Goal: Task Accomplishment & Management: Use online tool/utility

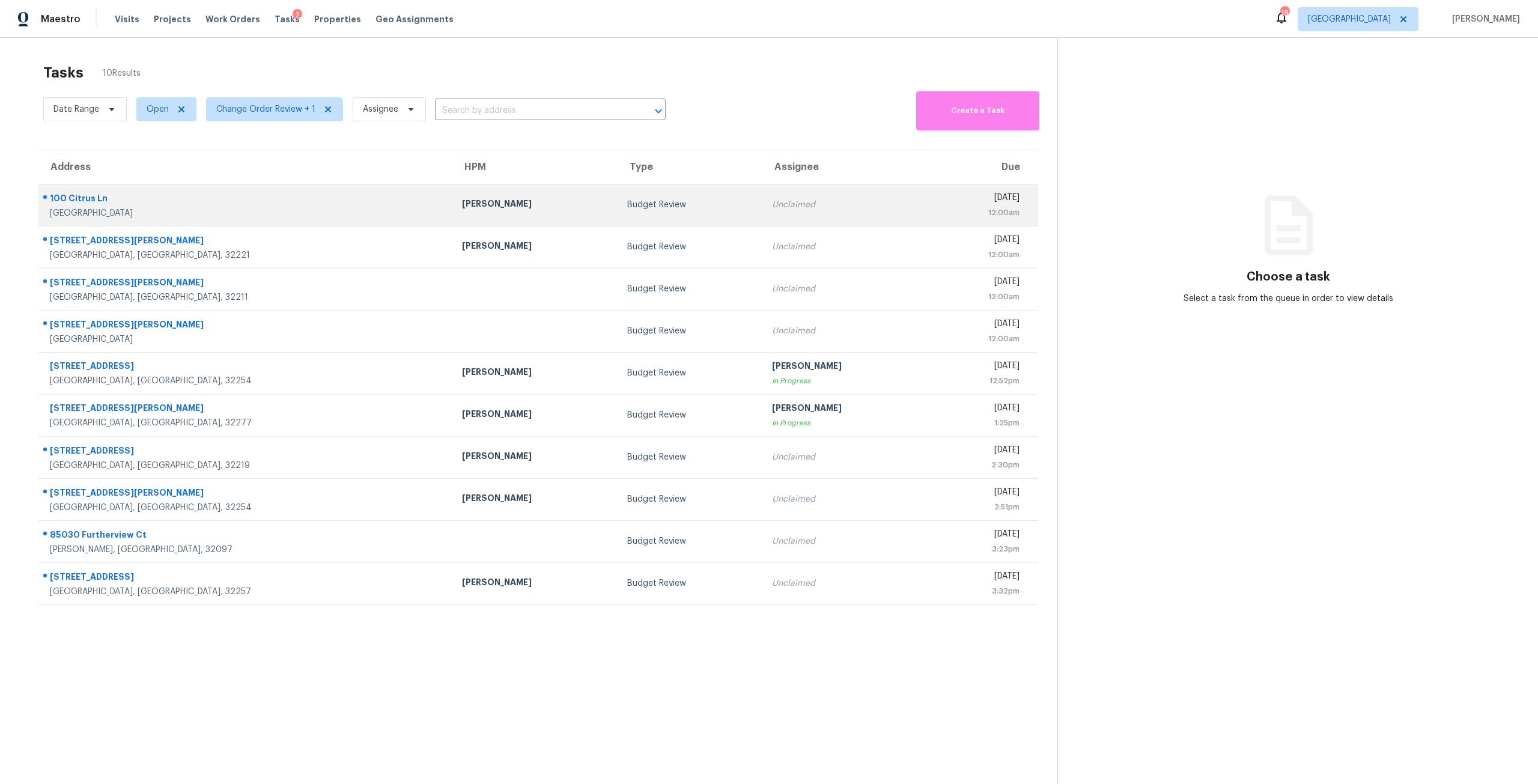
click at [798, 214] on td "Unclaimed" at bounding box center [845, 205] width 165 height 42
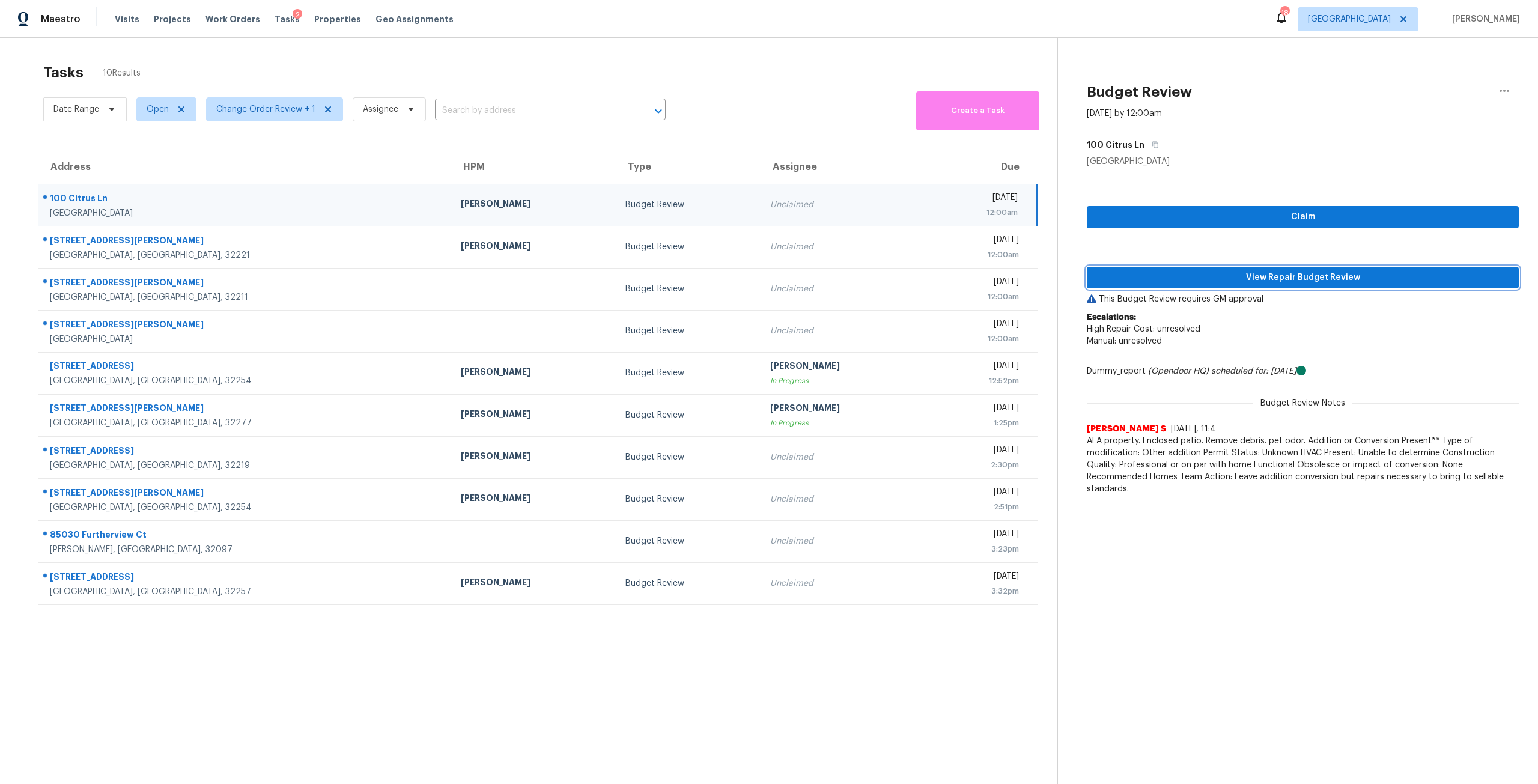
click at [1348, 276] on span "View Repair Budget Review" at bounding box center [1303, 278] width 413 height 15
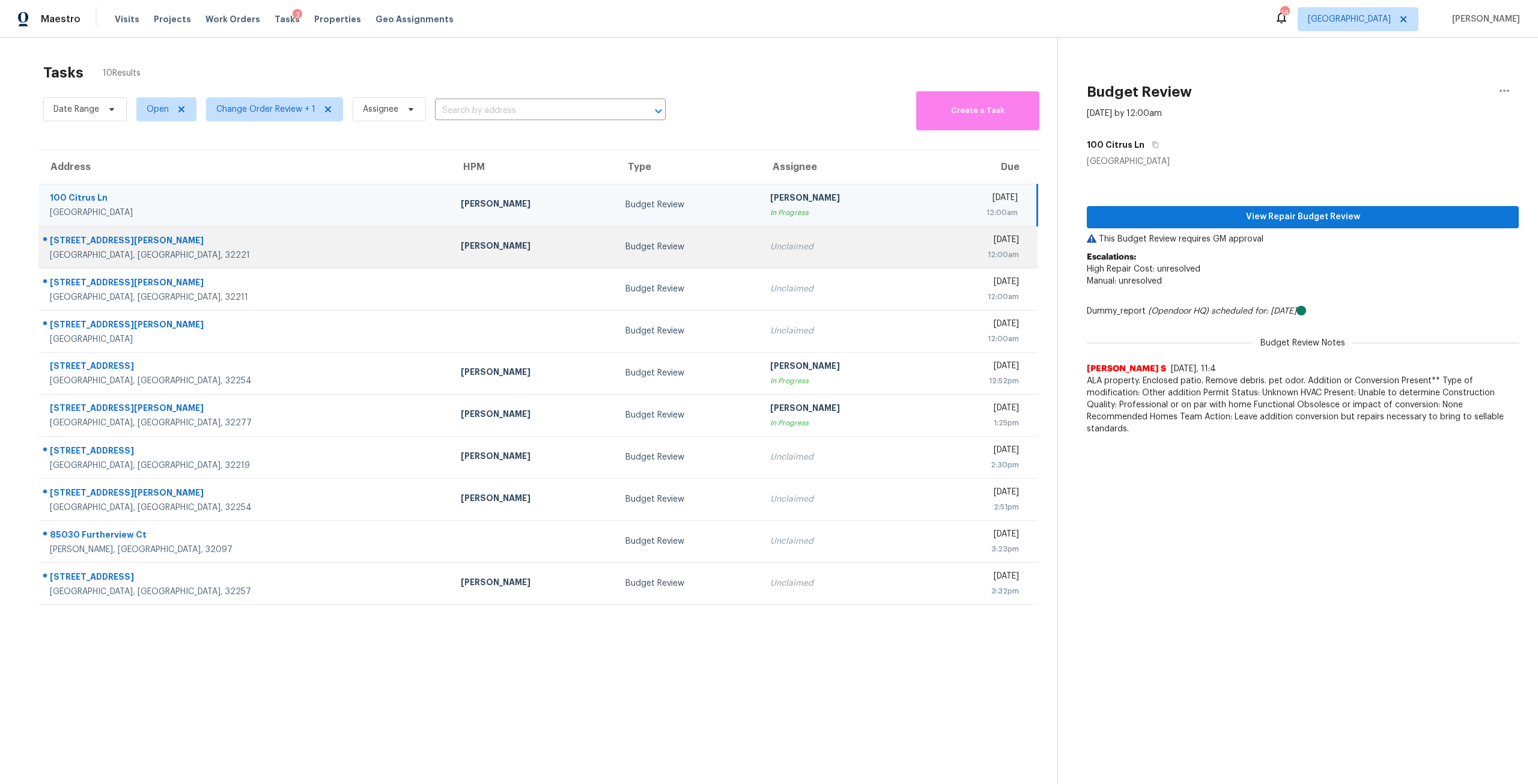
click at [761, 231] on td "Unclaimed" at bounding box center [843, 247] width 165 height 42
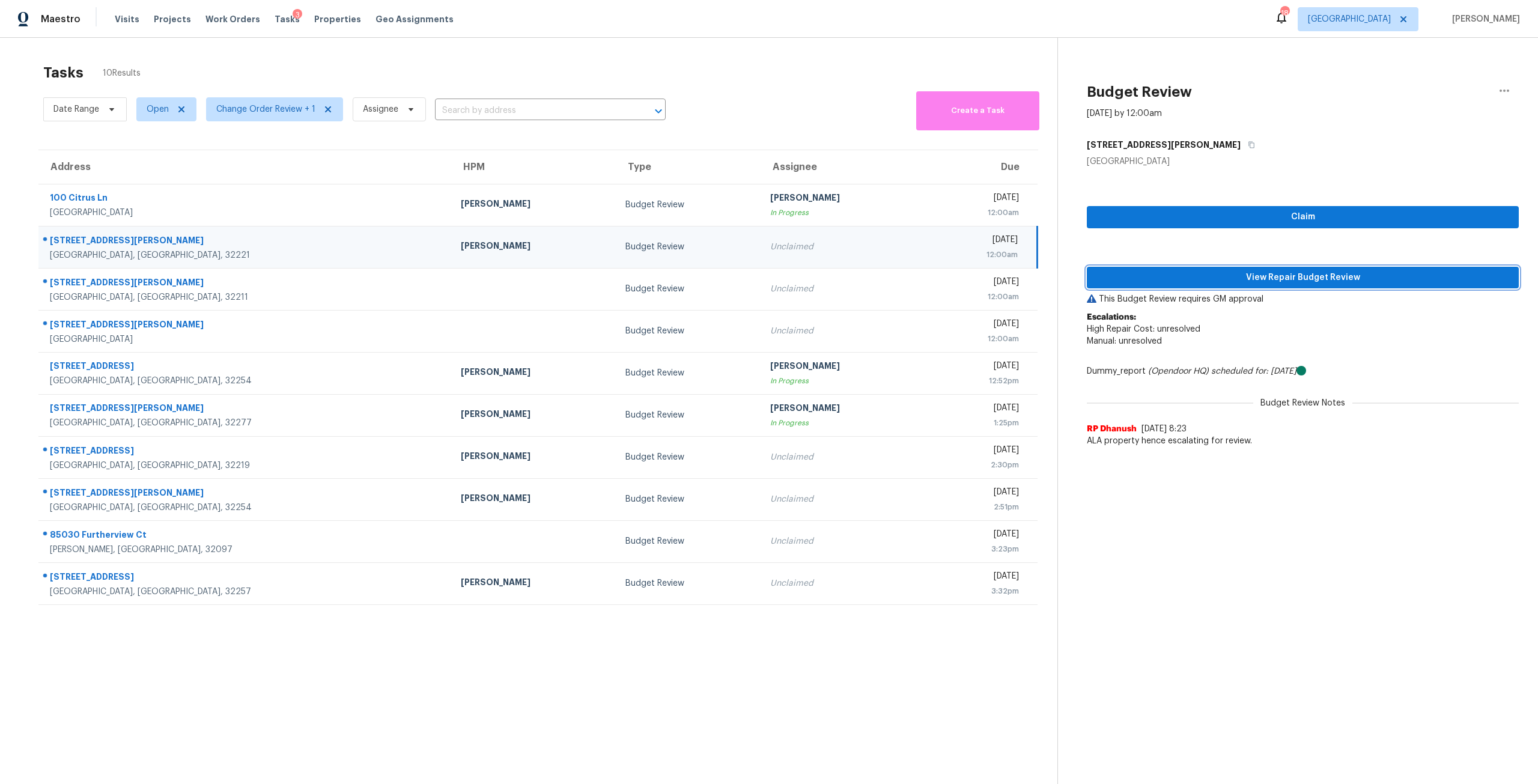
click at [1309, 278] on span "View Repair Budget Review" at bounding box center [1303, 278] width 413 height 15
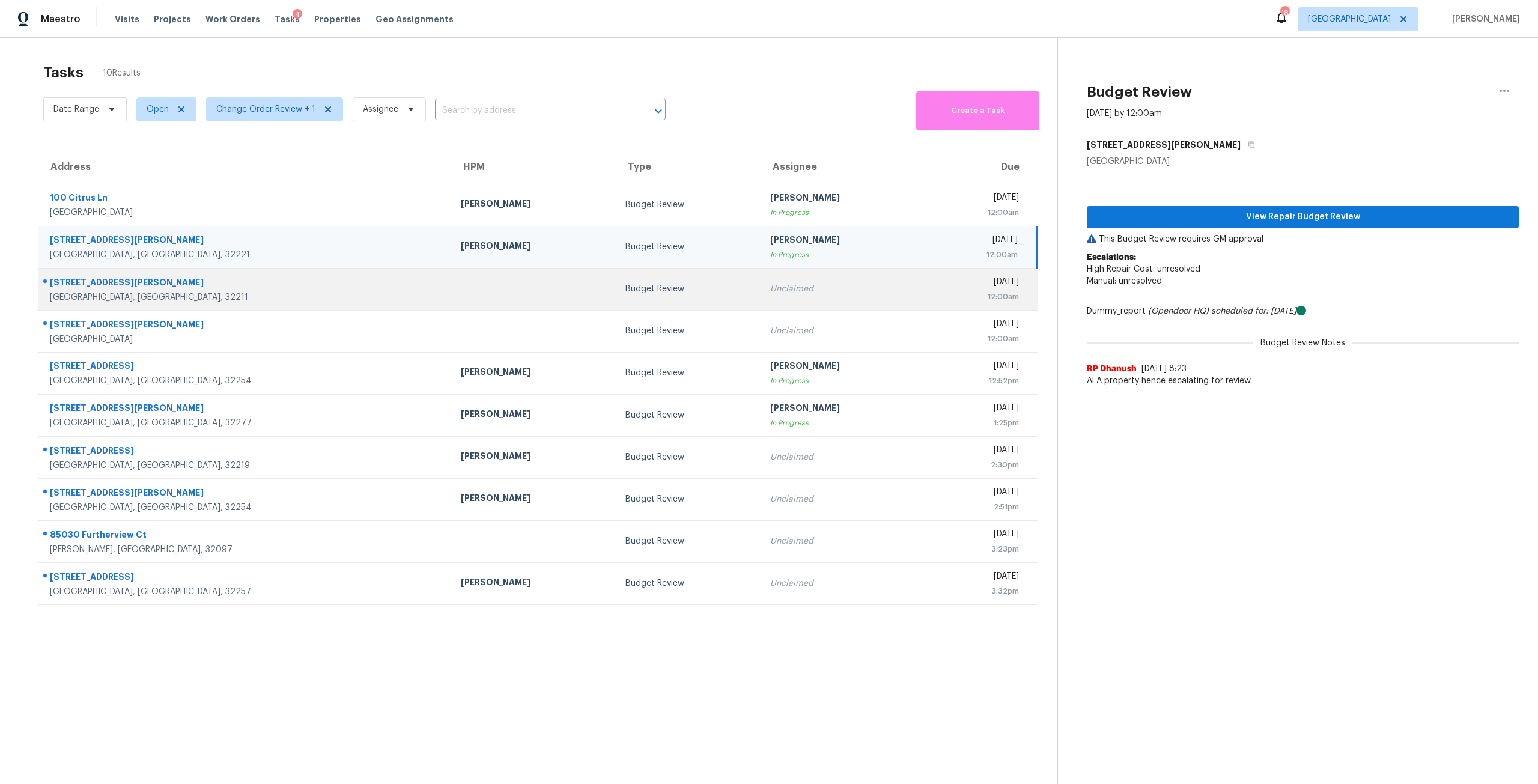
click at [628, 285] on div "Budget Review" at bounding box center [688, 289] width 125 height 12
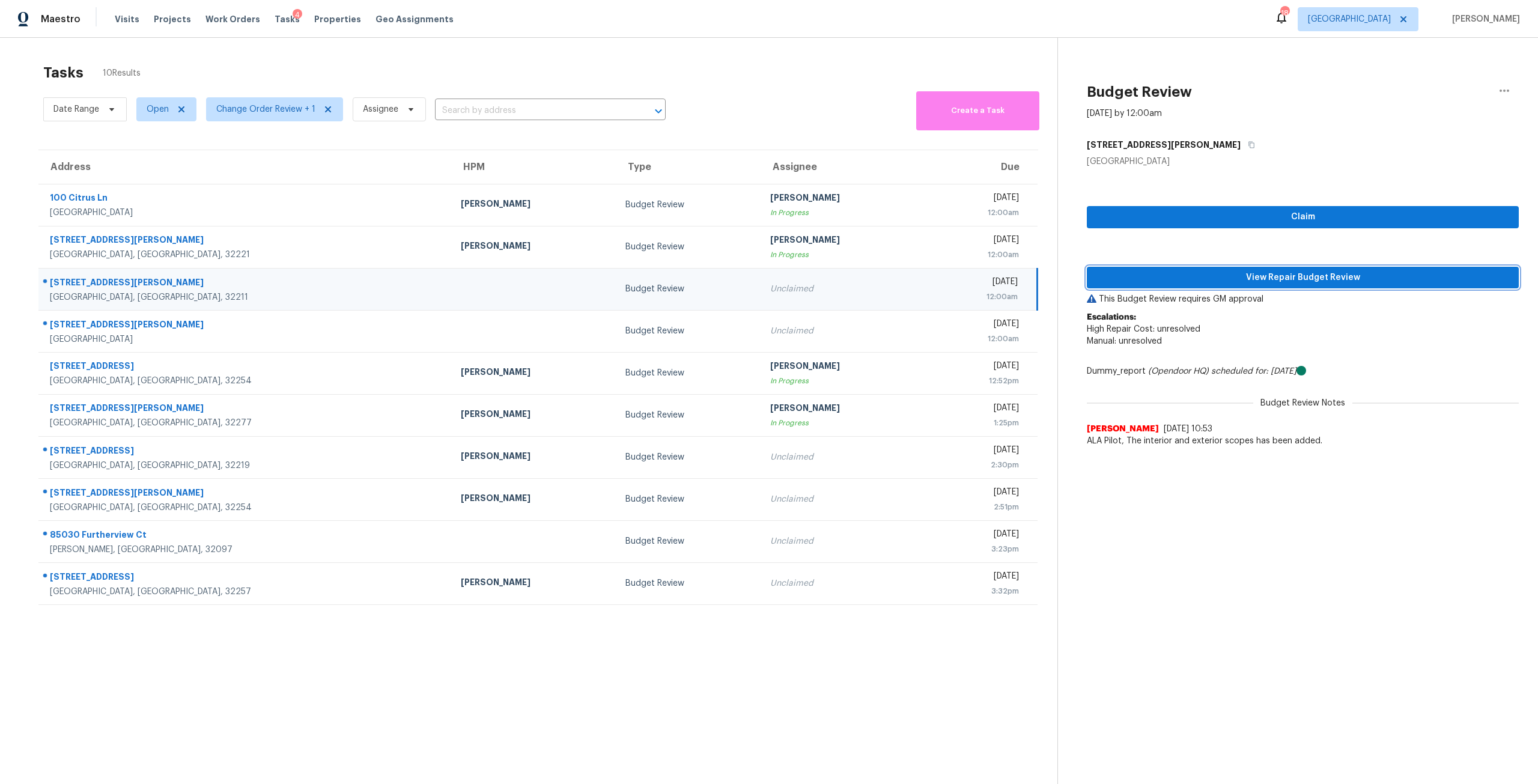
click at [1208, 280] on span "View Repair Budget Review" at bounding box center [1303, 278] width 413 height 15
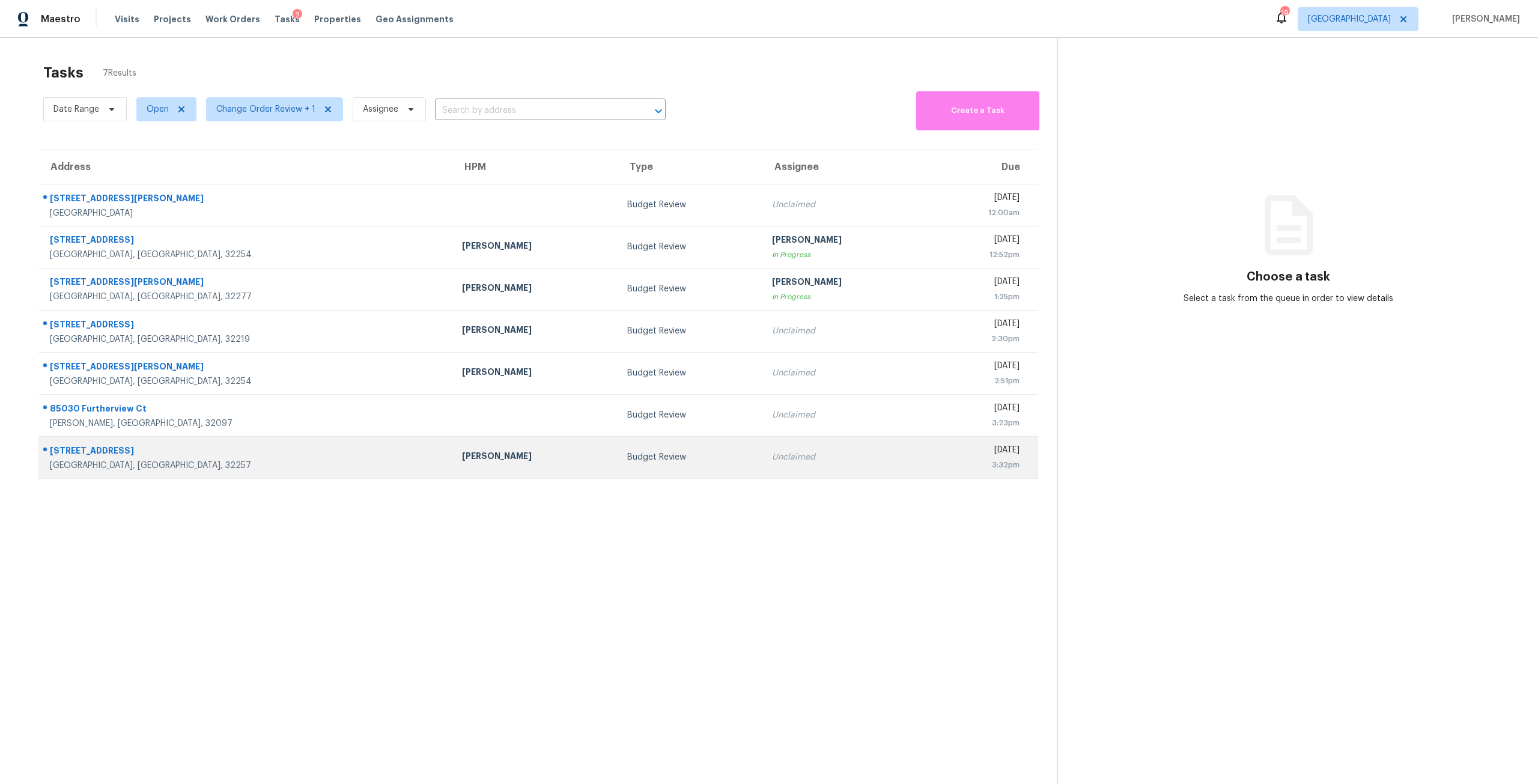
click at [938, 460] on div "3:32pm" at bounding box center [979, 464] width 82 height 12
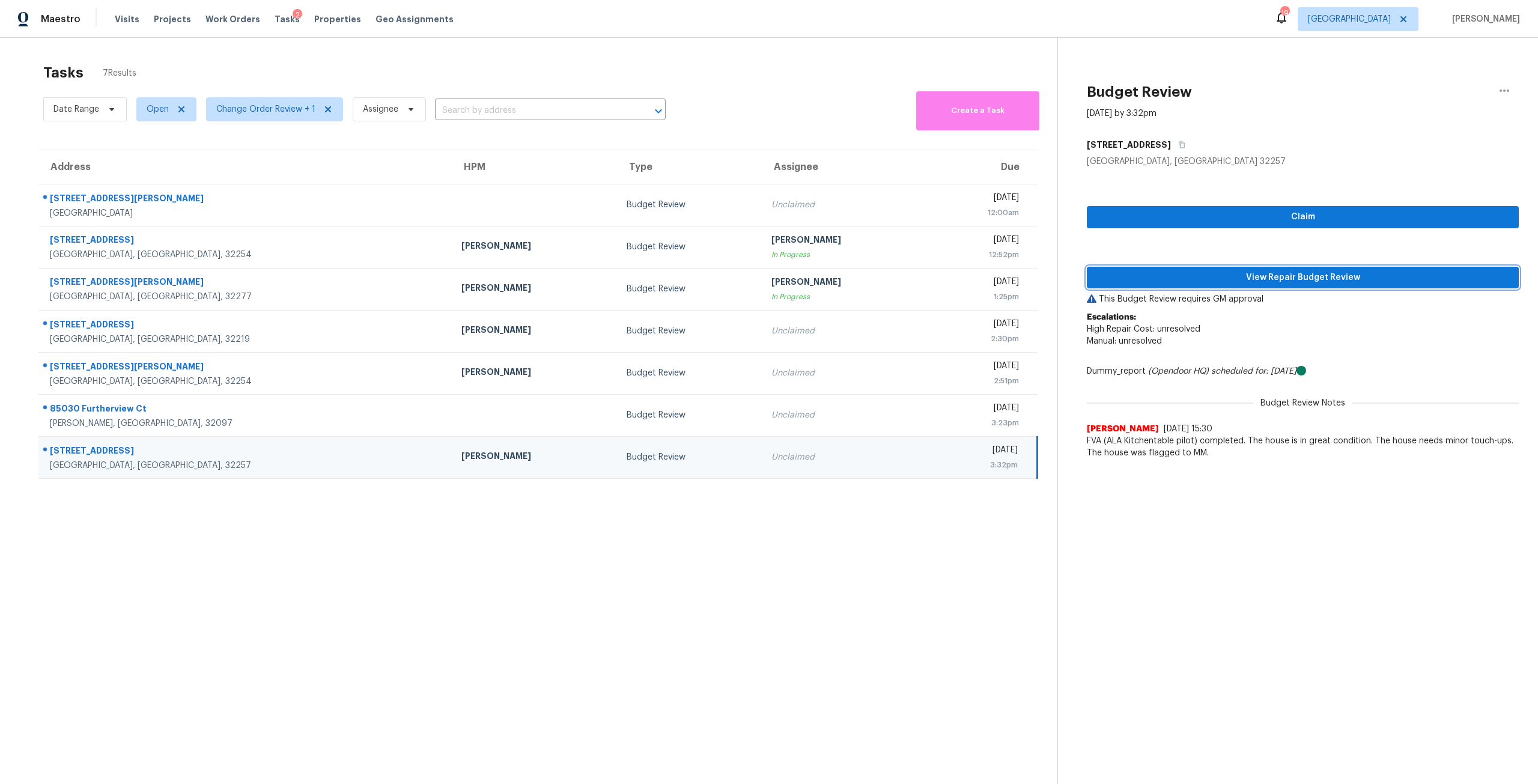
click at [1303, 273] on span "View Repair Budget Review" at bounding box center [1303, 278] width 413 height 15
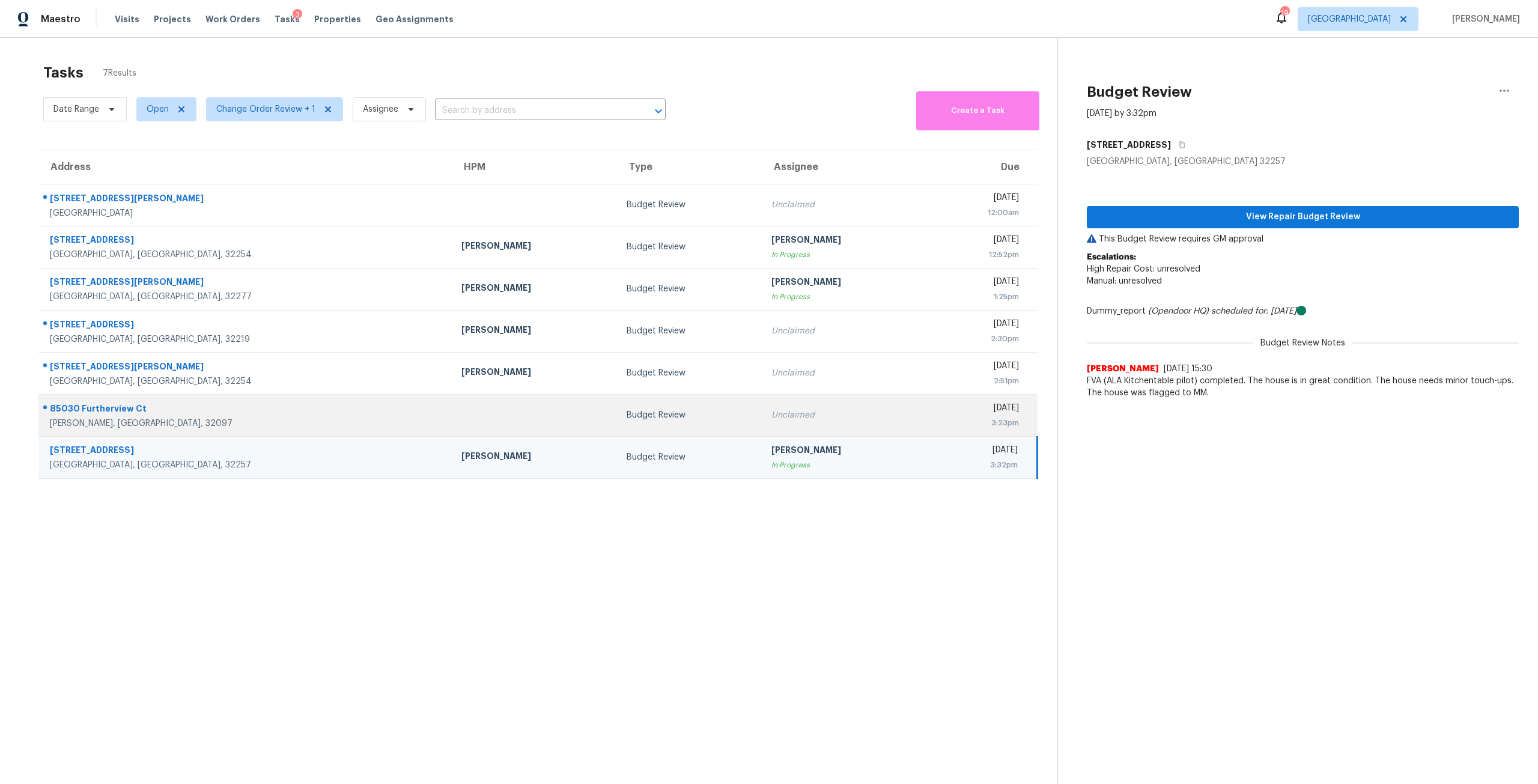
click at [937, 412] on div "[DATE]" at bounding box center [978, 409] width 82 height 15
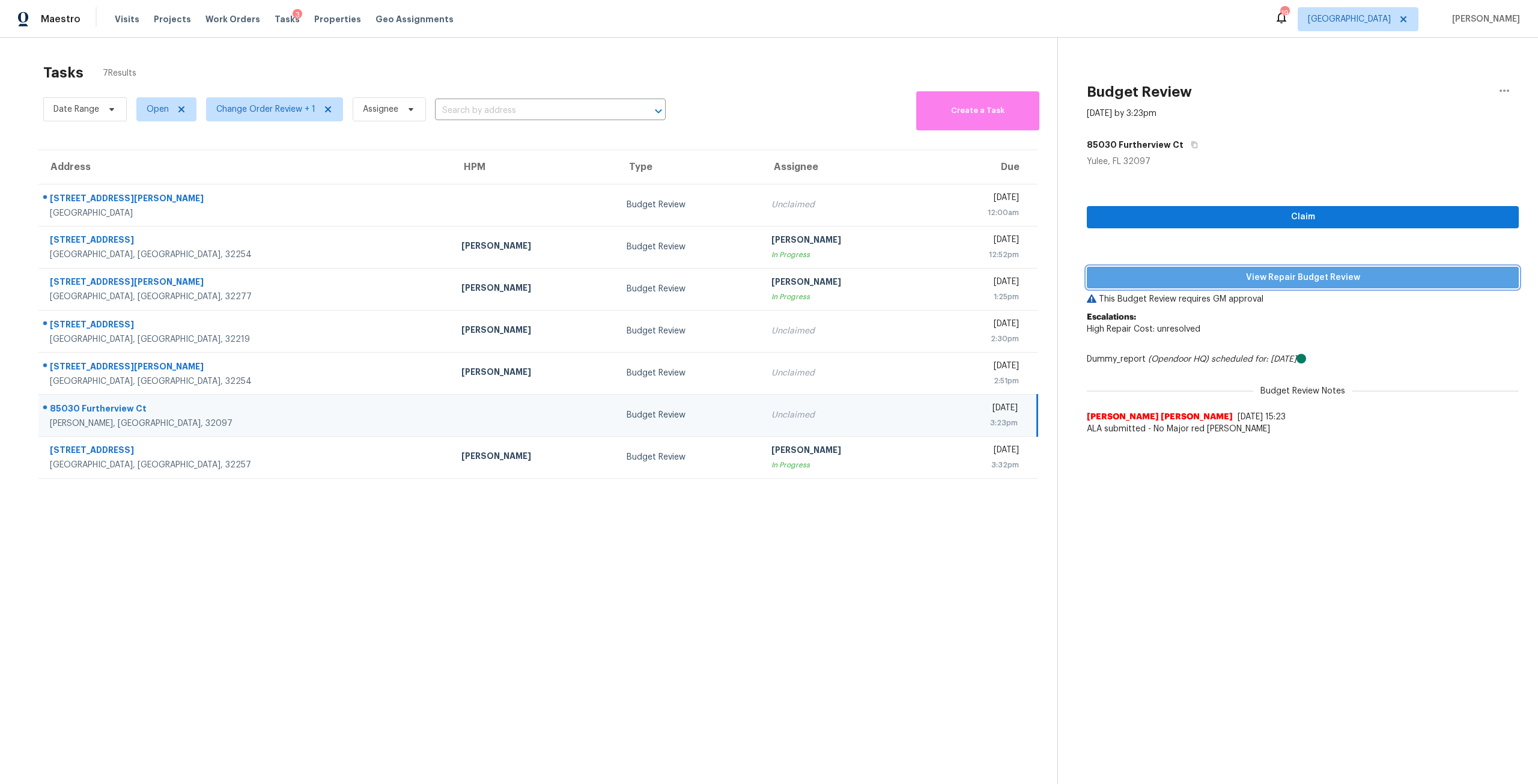
click at [1338, 285] on button "View Repair Budget Review" at bounding box center [1303, 278] width 432 height 22
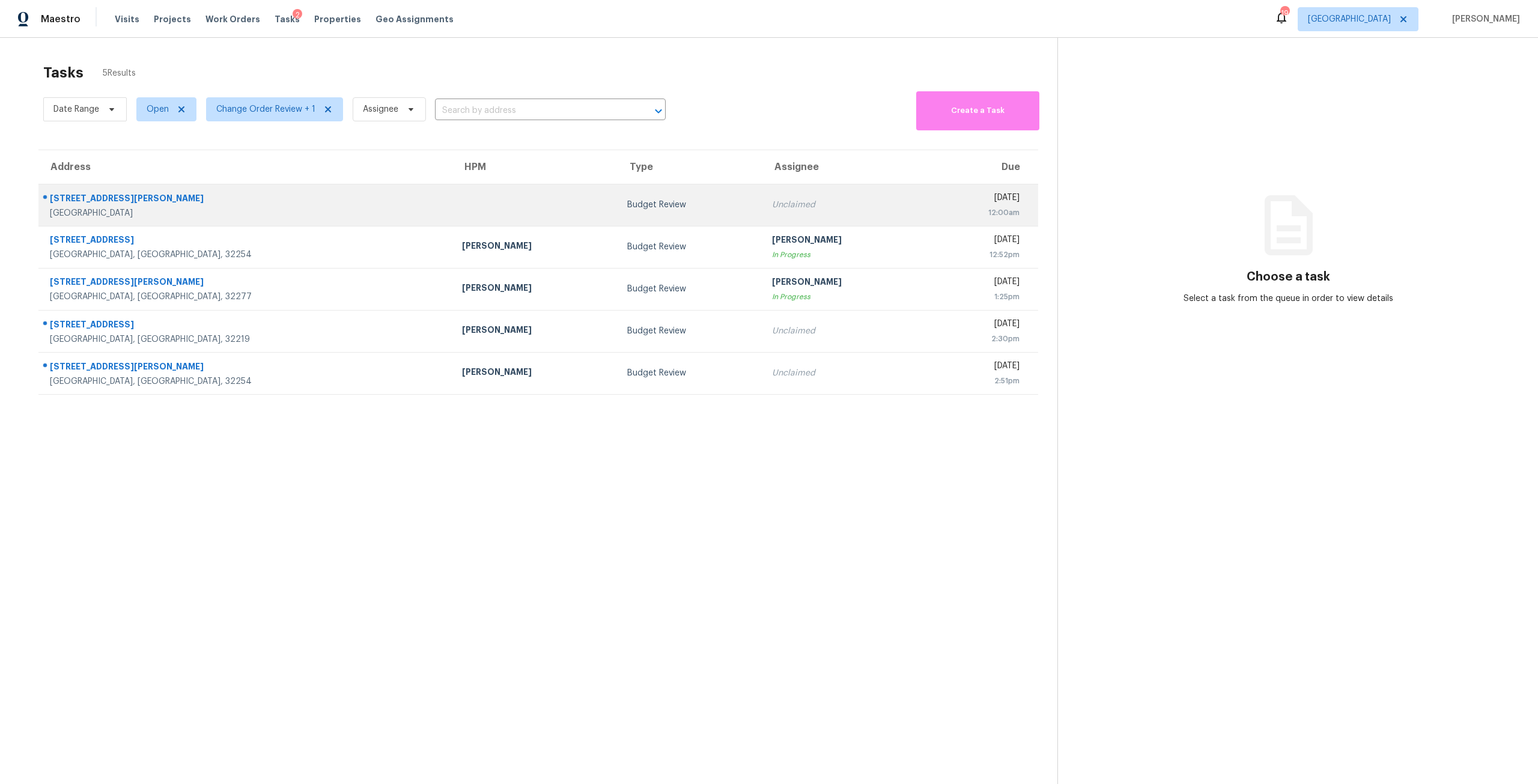
click at [938, 198] on div "[DATE]" at bounding box center [979, 199] width 82 height 15
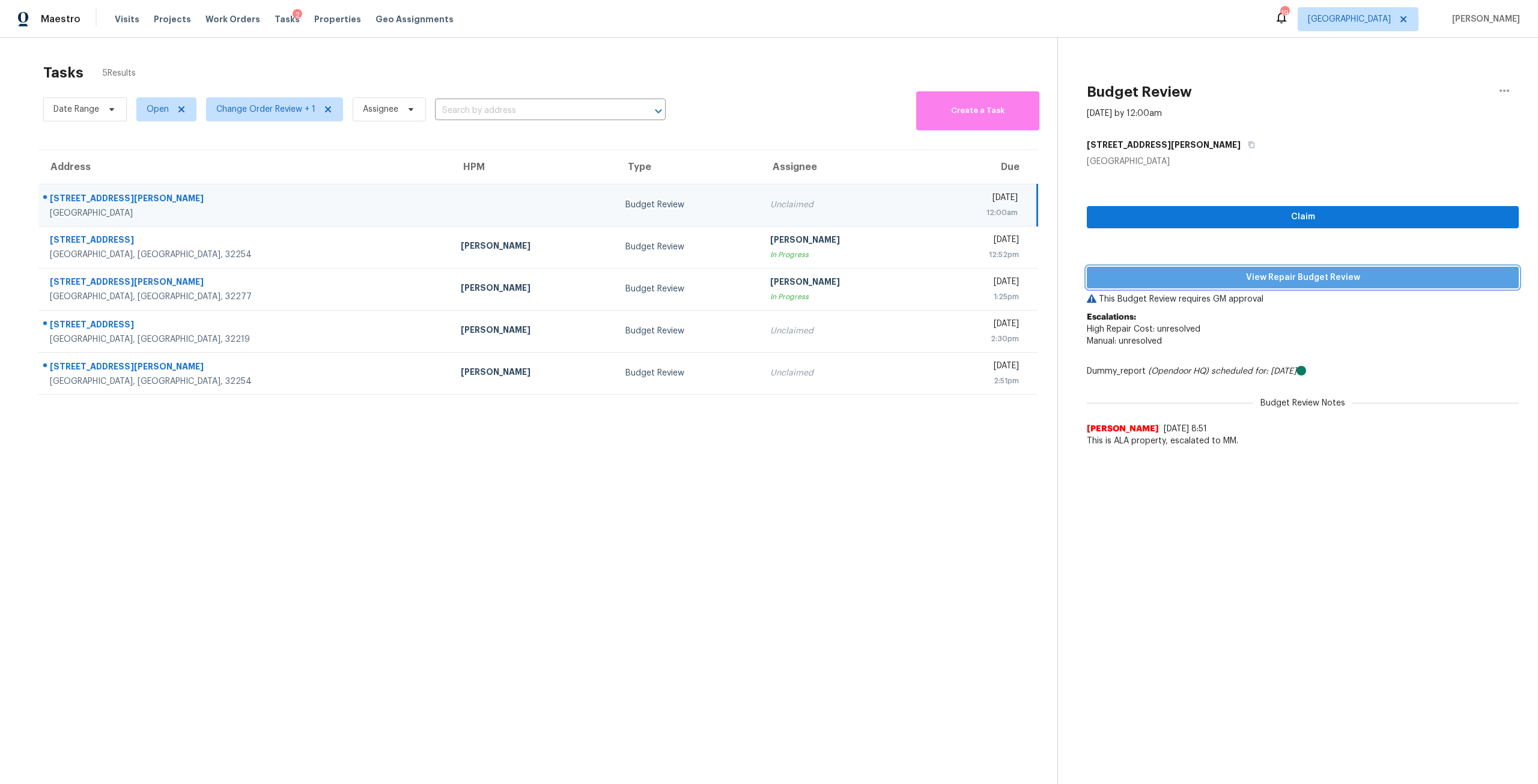
click at [1330, 280] on span "View Repair Budget Review" at bounding box center [1303, 278] width 413 height 15
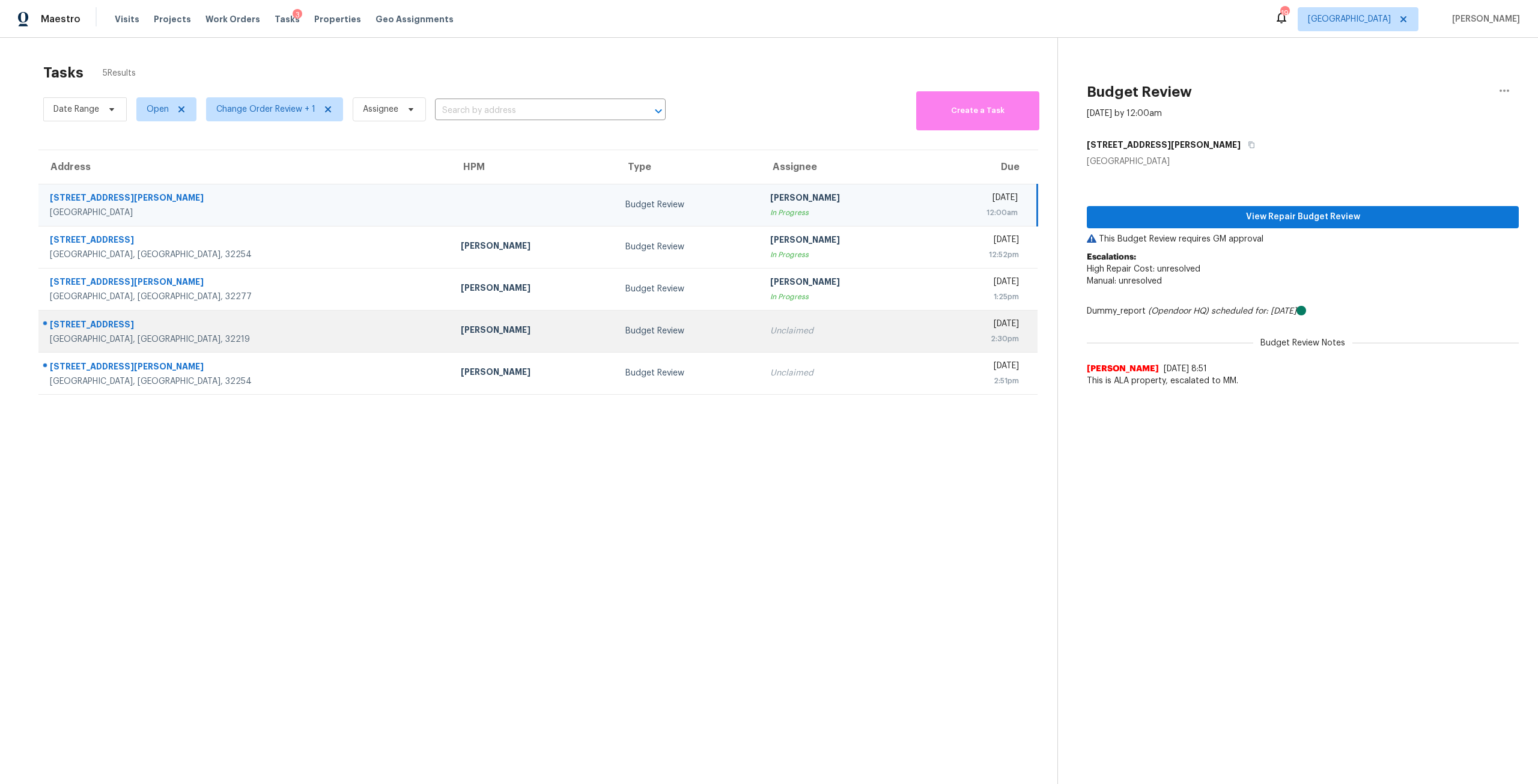
click at [774, 329] on div "Unclaimed" at bounding box center [843, 331] width 146 height 12
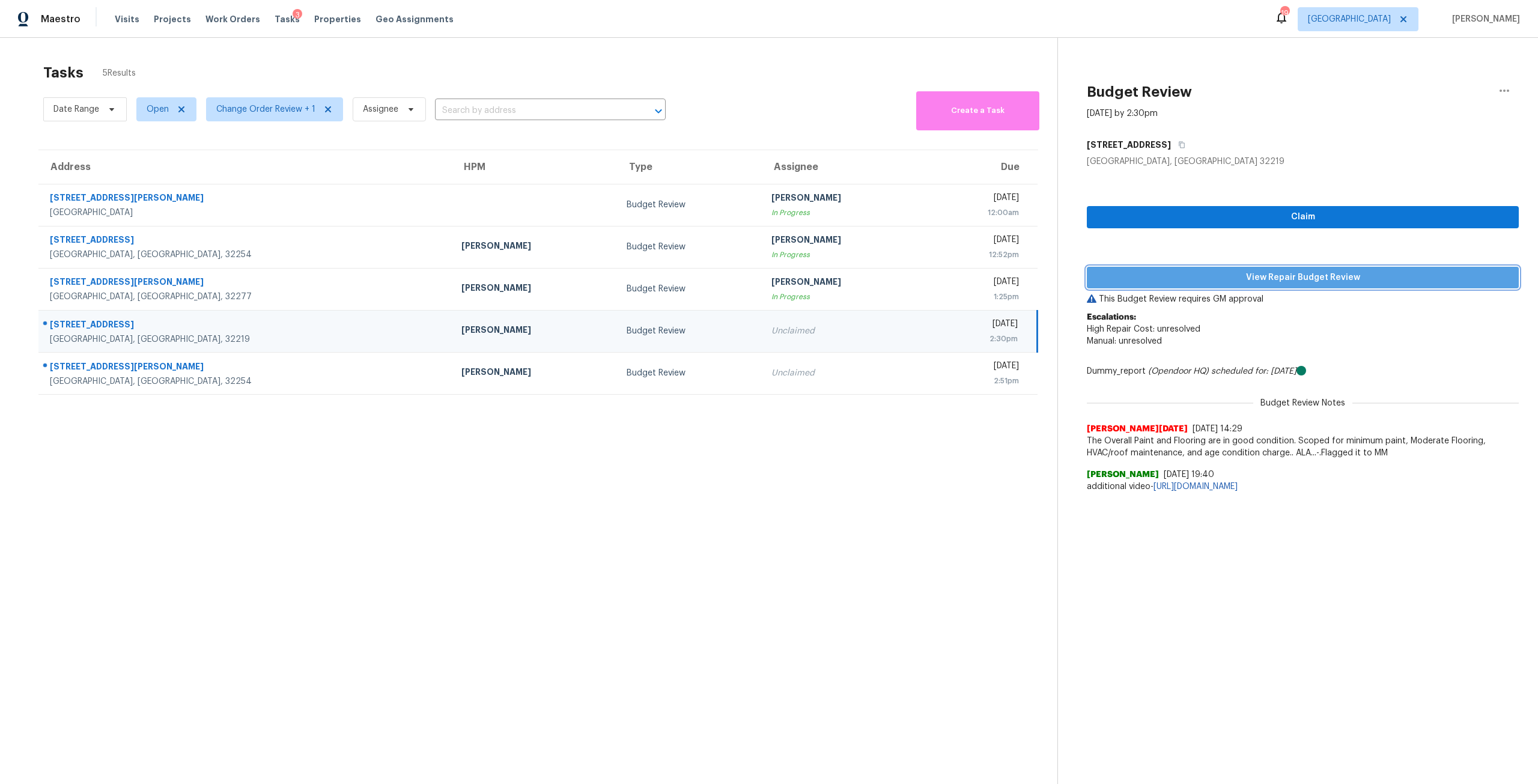
click at [1252, 287] on button "View Repair Budget Review" at bounding box center [1303, 278] width 432 height 22
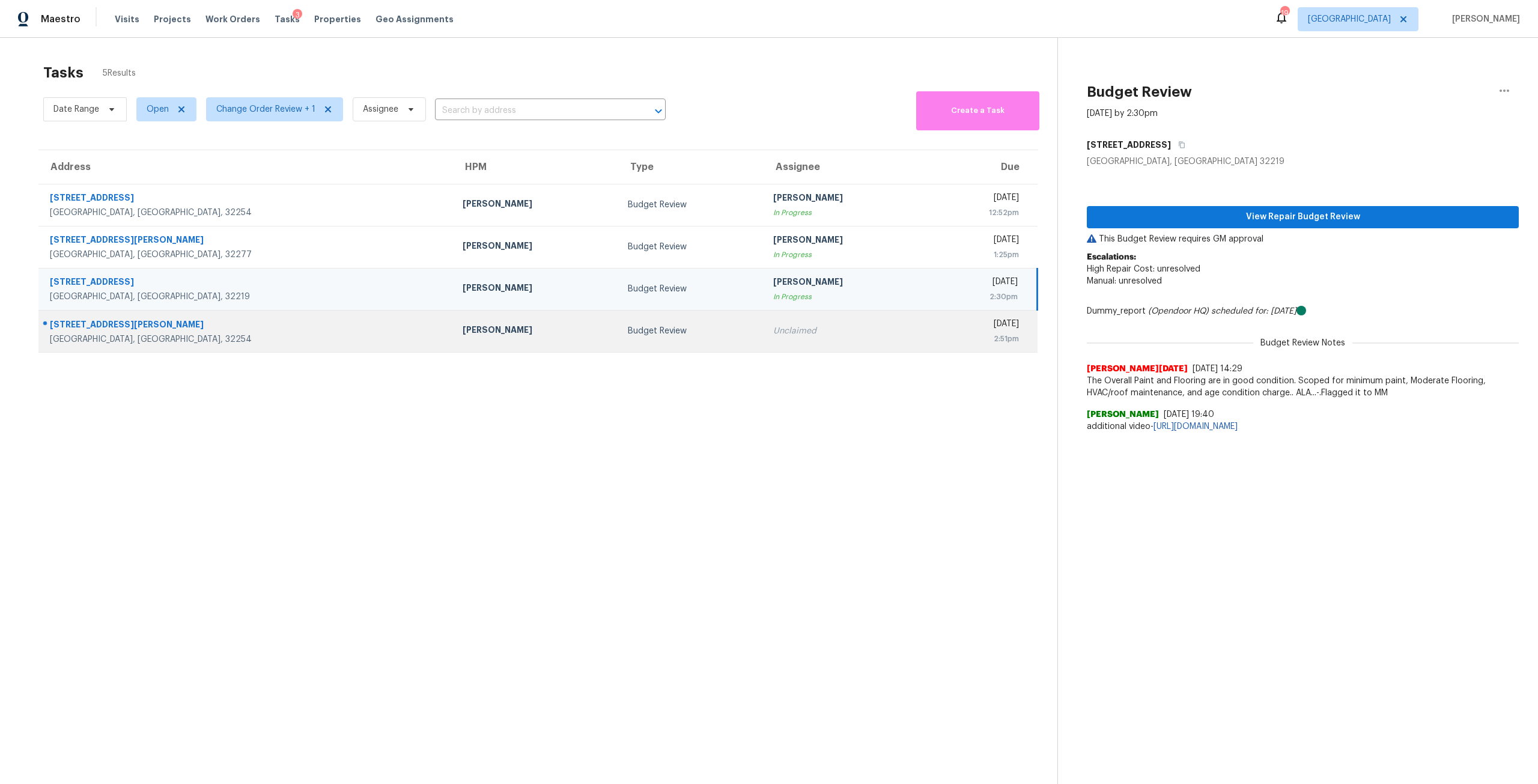
click at [939, 324] on div "[DATE]" at bounding box center [978, 325] width 79 height 15
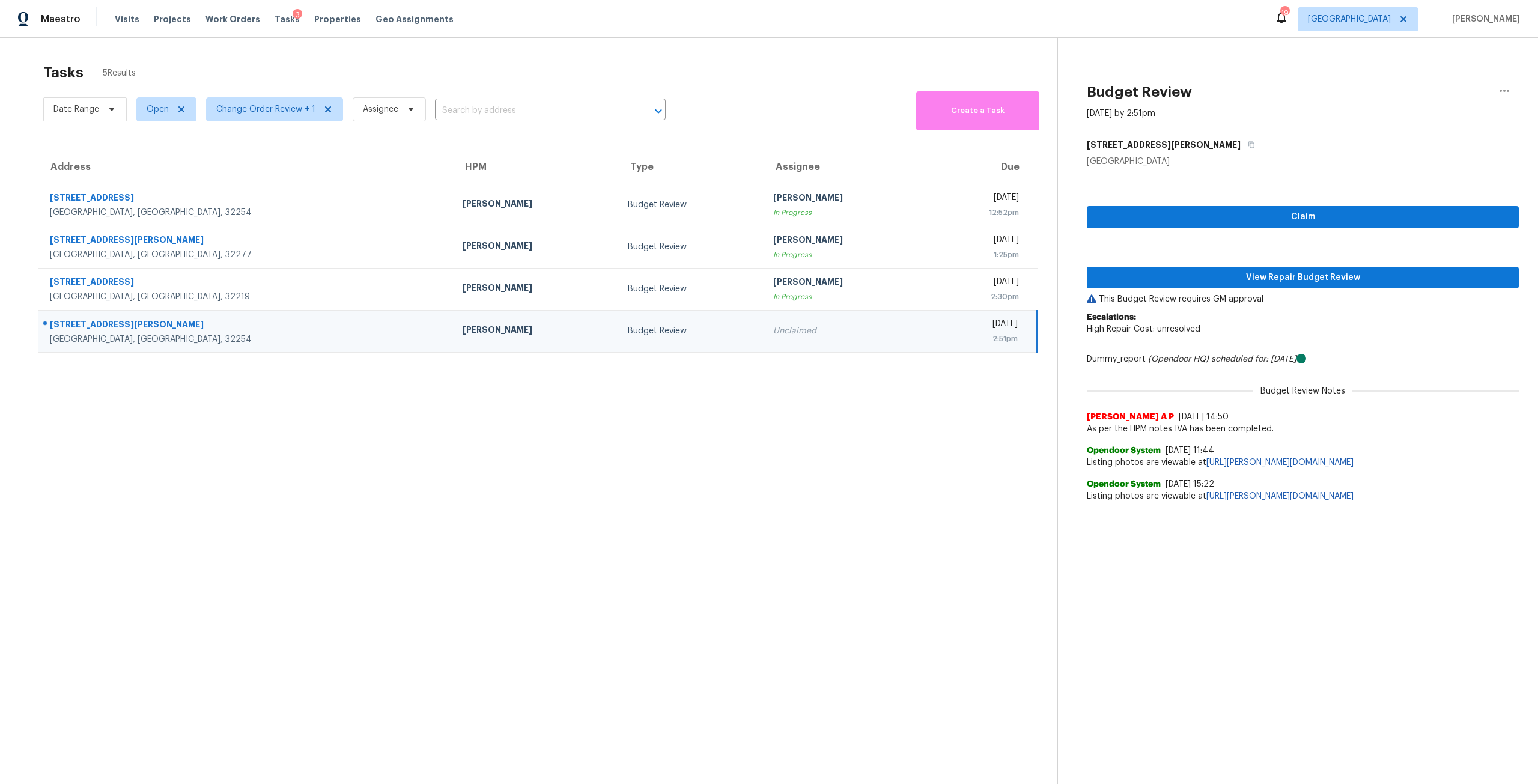
click at [1210, 292] on div "Claim View Repair Budget Review This Budget Review requires GM approval Escalat…" at bounding box center [1303, 337] width 432 height 340
click at [1232, 273] on span "View Repair Budget Review" at bounding box center [1303, 278] width 413 height 15
